Goal: Task Accomplishment & Management: Manage account settings

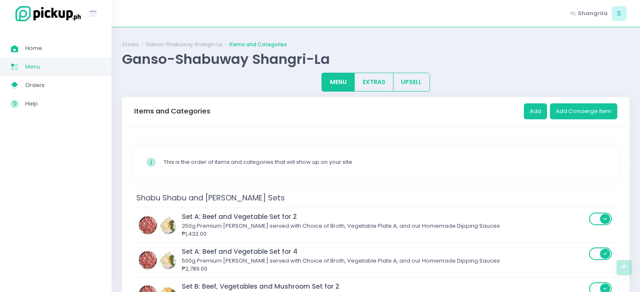
scroll to position [2060, 0]
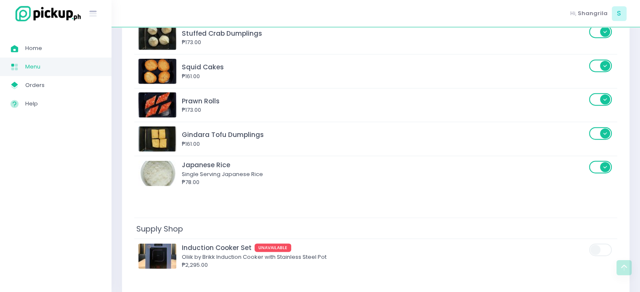
click at [47, 72] on link "Menu Created with Sketch. Menu" at bounding box center [55, 67] width 111 height 19
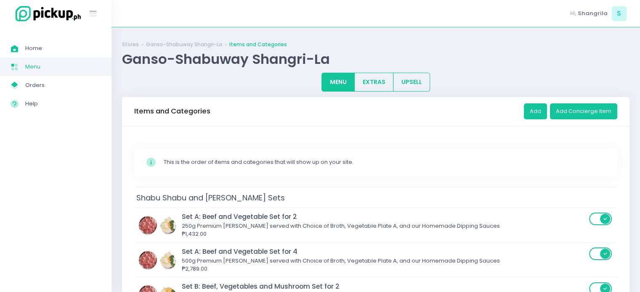
scroll to position [42, 0]
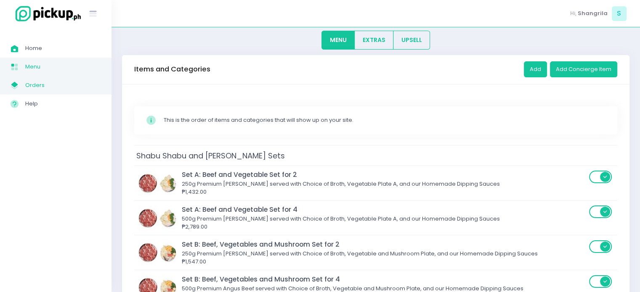
click at [66, 78] on link "My Store Created with Sketch. Orders" at bounding box center [55, 85] width 111 height 19
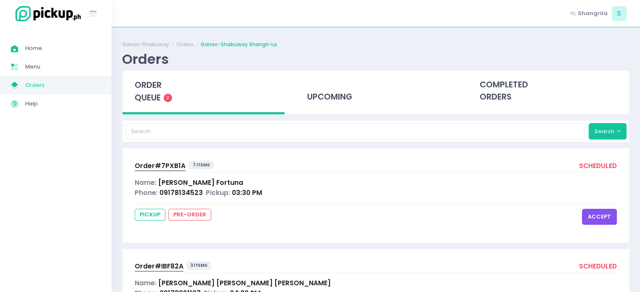
scroll to position [5, 0]
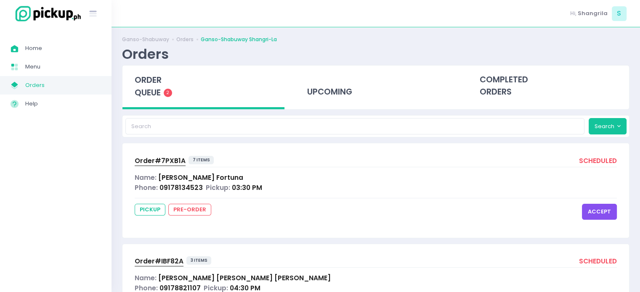
click at [166, 94] on span "2" at bounding box center [168, 93] width 8 height 8
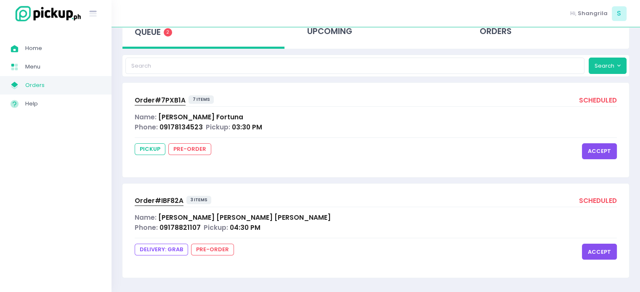
click at [320, 127] on div "Phone: 09178134523 Pickup: 03:30 PM" at bounding box center [376, 127] width 482 height 10
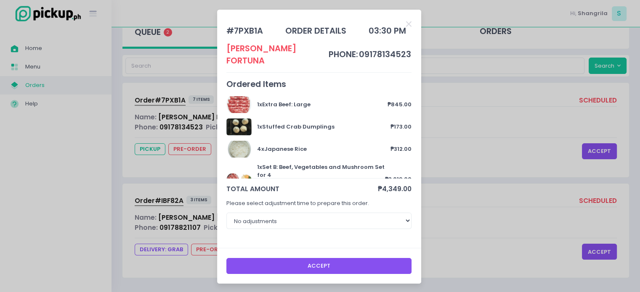
click at [339, 258] on button "Accept" at bounding box center [318, 266] width 185 height 16
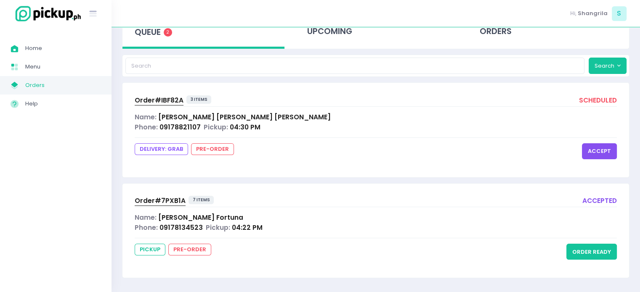
click at [384, 132] on div "Order# IBF82A 3 items scheduled Name: [PERSON_NAME] Phone: 09178821107 Pickup: …" at bounding box center [375, 130] width 506 height 94
click at [596, 147] on button "accept" at bounding box center [599, 151] width 35 height 16
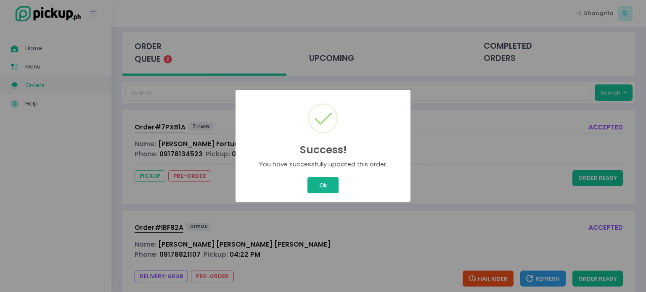
click at [320, 180] on button "Ok" at bounding box center [322, 185] width 31 height 16
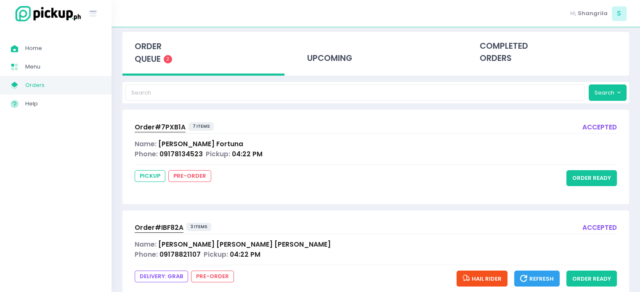
scroll to position [66, 0]
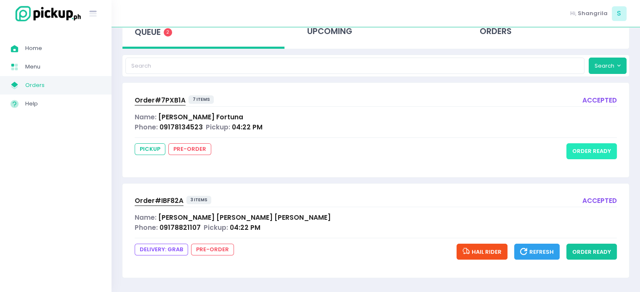
click at [595, 145] on button "order ready" at bounding box center [591, 151] width 50 height 16
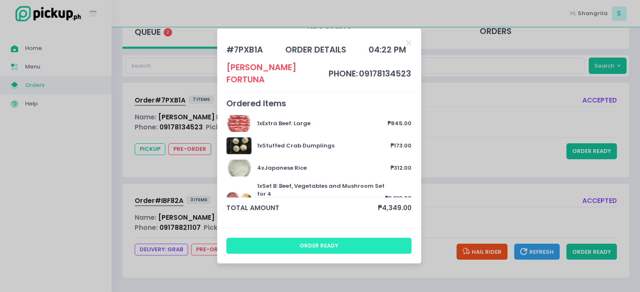
click at [363, 238] on button "order ready" at bounding box center [318, 246] width 185 height 16
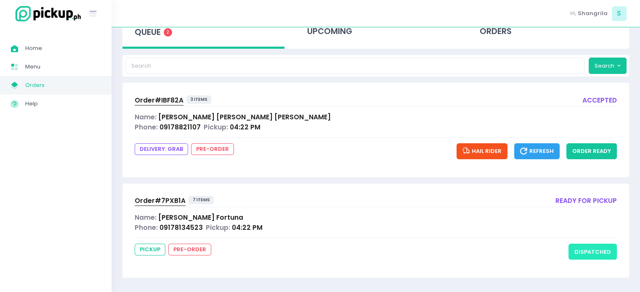
click at [579, 247] on button "dispatched" at bounding box center [592, 252] width 48 height 16
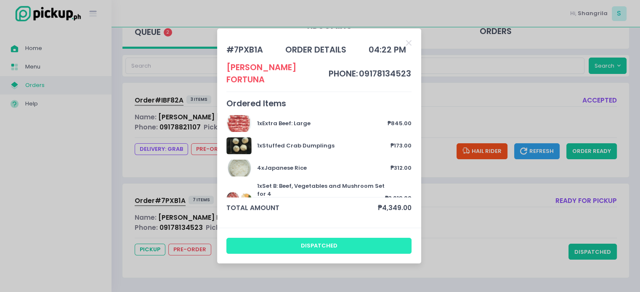
click at [365, 238] on button "dispatched" at bounding box center [318, 246] width 185 height 16
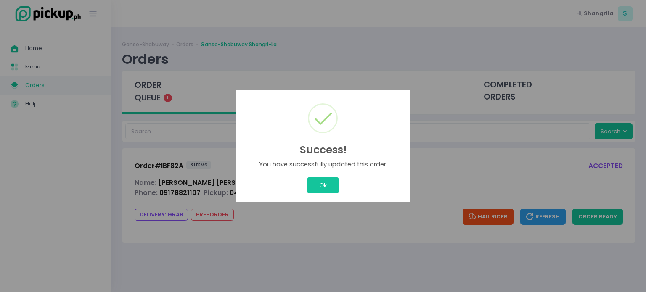
scroll to position [0, 0]
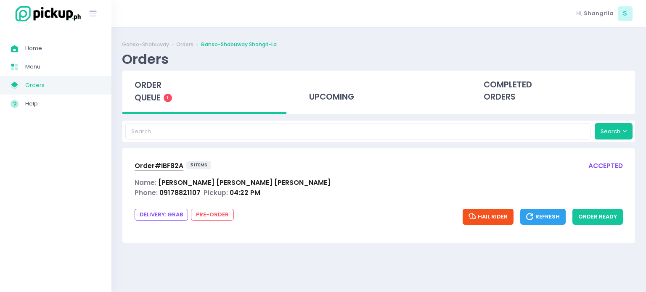
click at [327, 186] on div "Name: [PERSON_NAME]" at bounding box center [379, 183] width 488 height 10
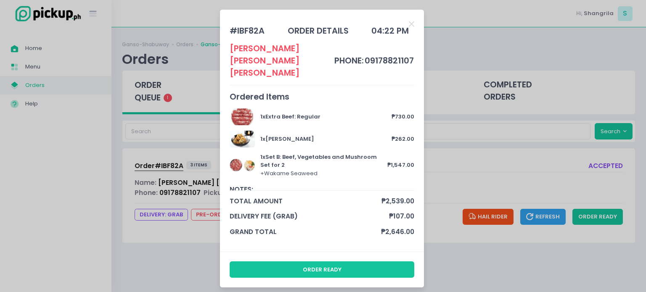
drag, startPoint x: 197, startPoint y: 243, endPoint x: 201, endPoint y: 241, distance: 4.9
click at [197, 243] on div "# IBF82A order details 04:22 PM [PERSON_NAME] phone: 09178821107 Ordered Items …" at bounding box center [323, 146] width 646 height 292
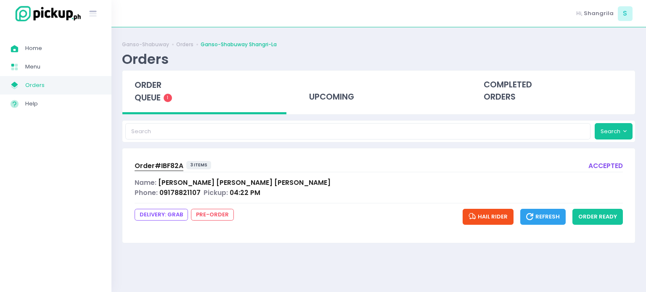
click at [535, 215] on icon "button" at bounding box center [530, 217] width 9 height 10
click at [534, 215] on icon "button" at bounding box center [530, 217] width 9 height 10
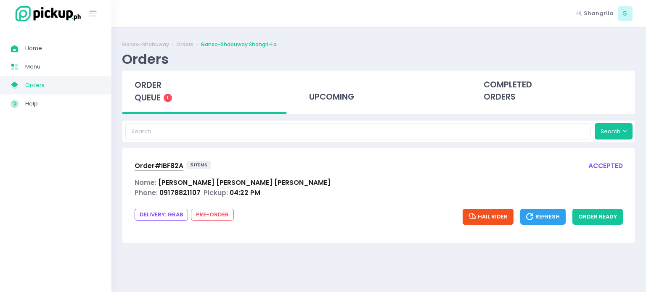
click at [534, 215] on icon "button" at bounding box center [530, 217] width 9 height 10
